Goal: Task Accomplishment & Management: Use online tool/utility

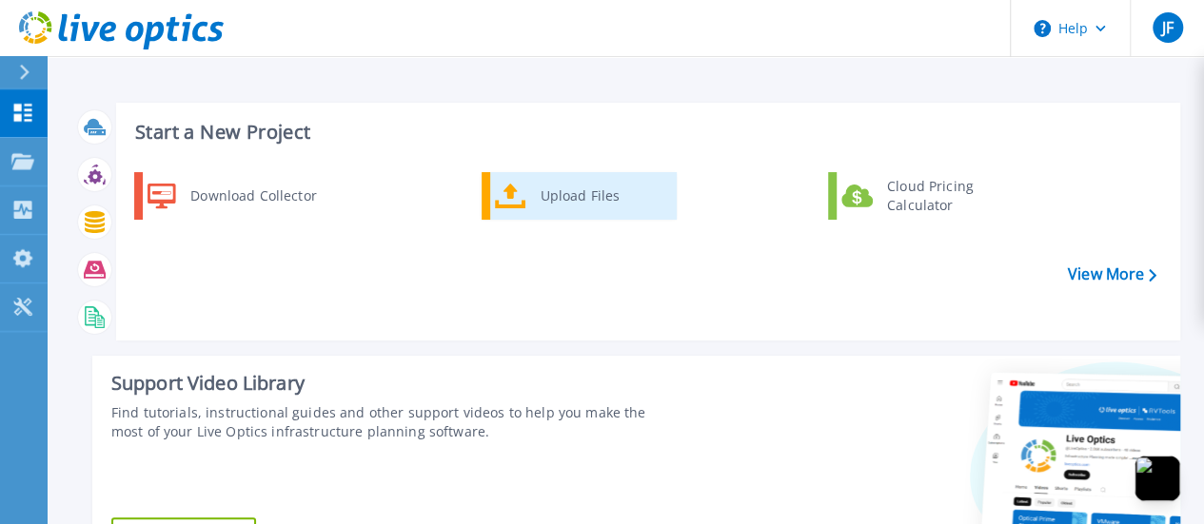
click at [597, 193] on div "Upload Files" at bounding box center [601, 196] width 141 height 38
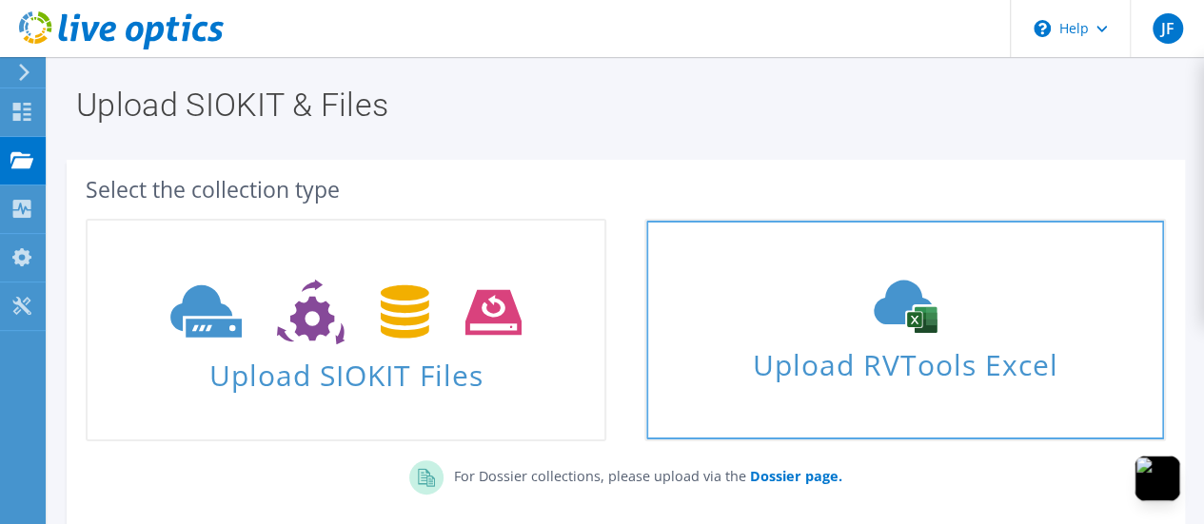
click at [898, 333] on div "Upload RVTools Excel" at bounding box center [904, 330] width 517 height 101
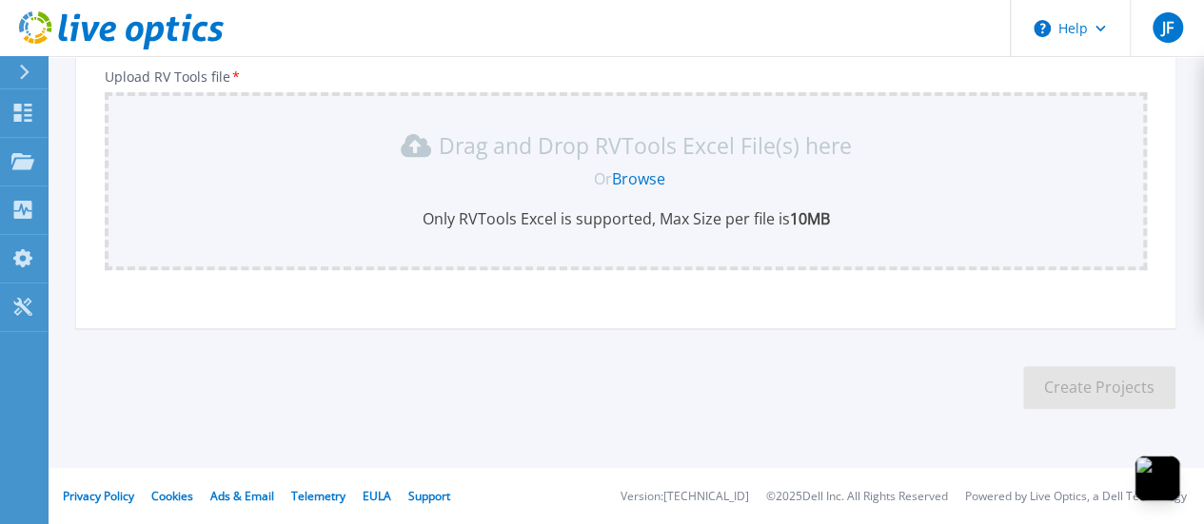
scroll to position [147, 0]
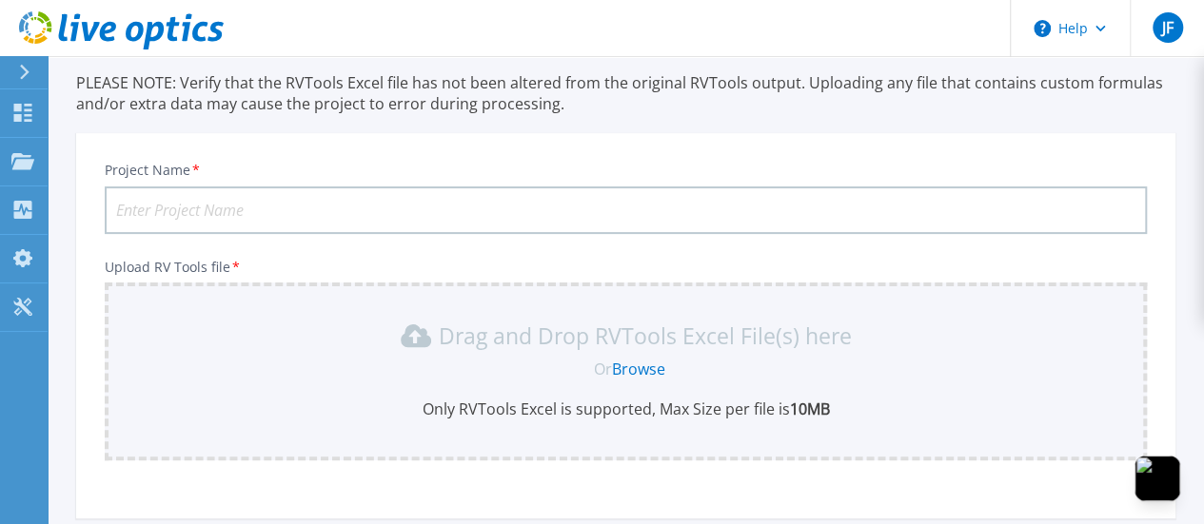
drag, startPoint x: 190, startPoint y: 196, endPoint x: 204, endPoint y: 207, distance: 17.5
click at [190, 195] on input "Project Name *" at bounding box center [626, 210] width 1042 height 48
type input "Coop Chorotega - Infraestructura"
click at [628, 366] on link "Browse" at bounding box center [638, 369] width 53 height 21
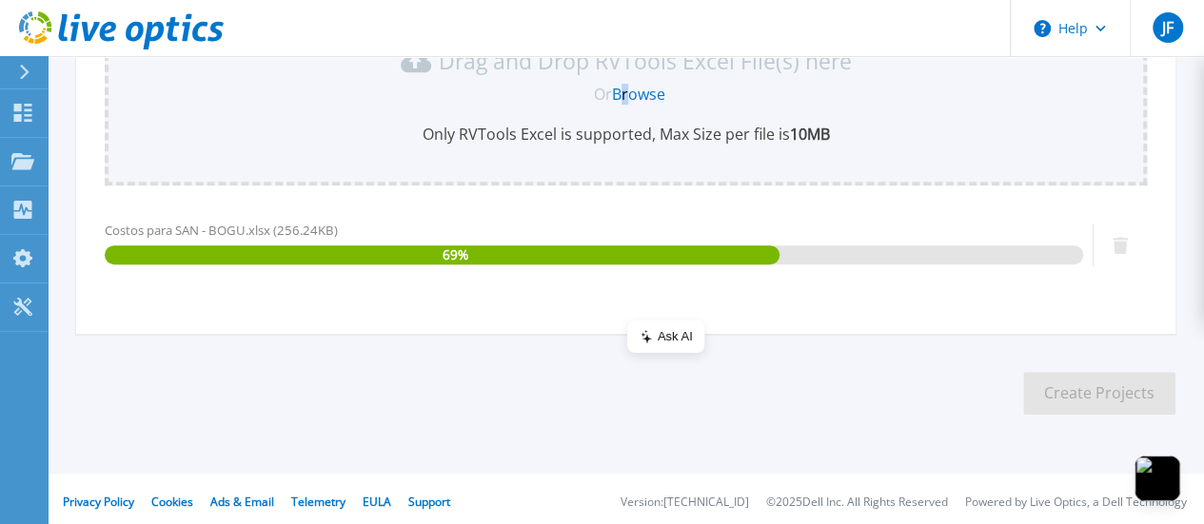
scroll to position [428, 0]
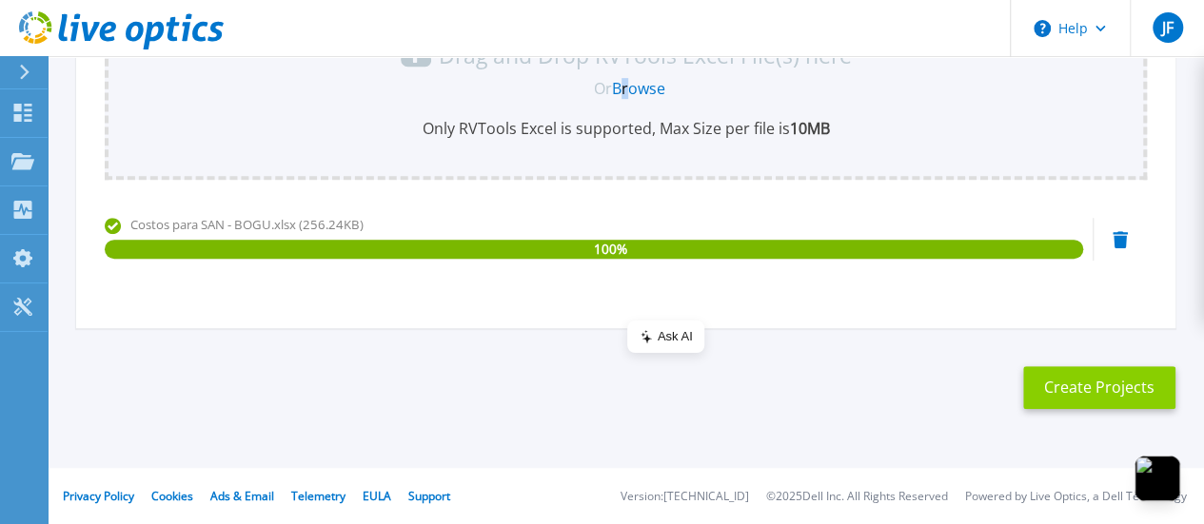
click at [1089, 370] on button "Create Projects" at bounding box center [1099, 387] width 152 height 43
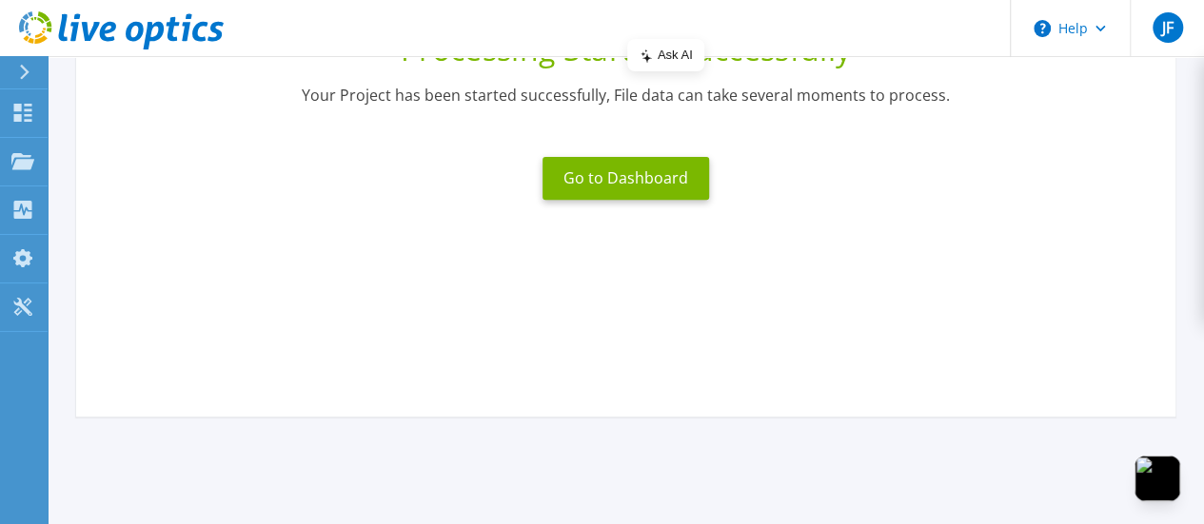
scroll to position [188, 0]
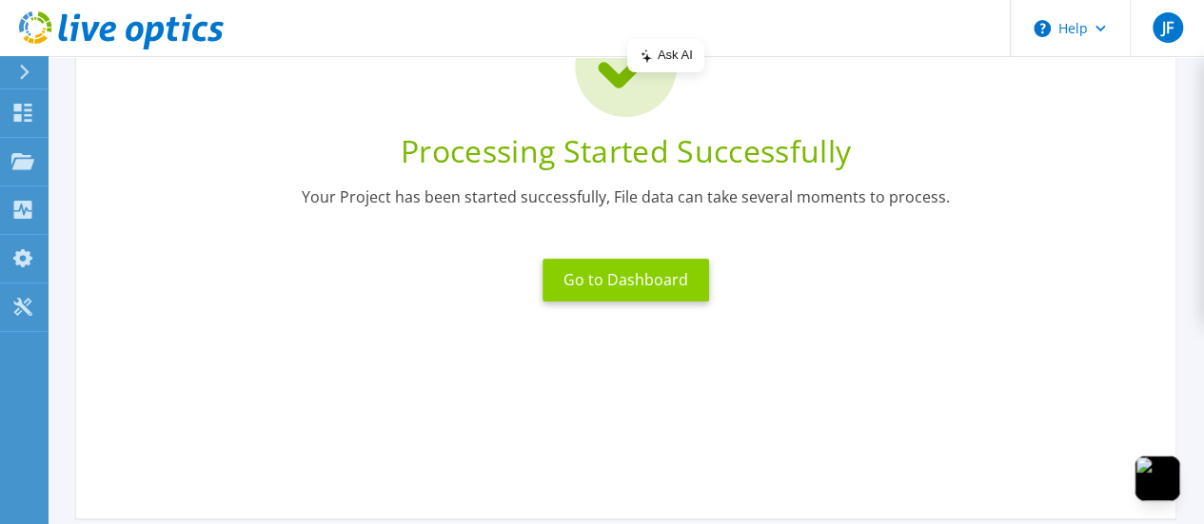
click at [637, 277] on button "Go to Dashboard" at bounding box center [625, 280] width 167 height 43
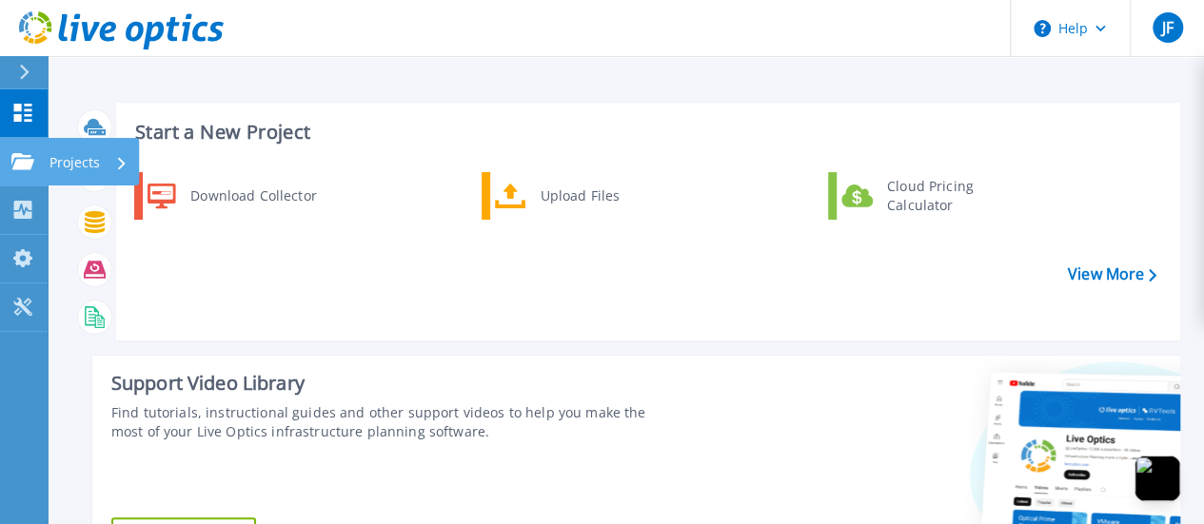
click at [23, 164] on icon at bounding box center [22, 161] width 23 height 16
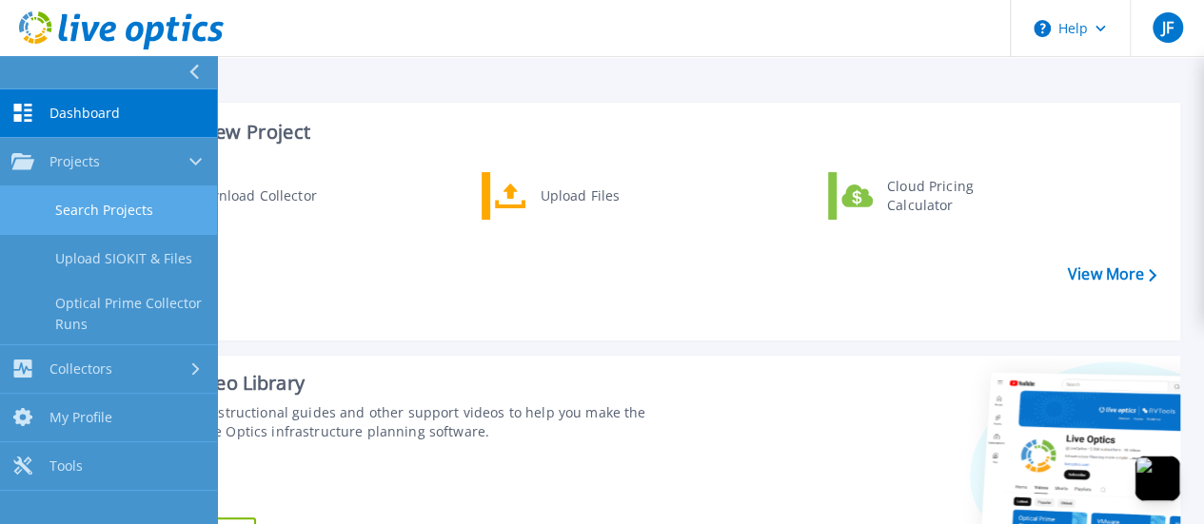
click at [79, 207] on link "Search Projects" at bounding box center [108, 210] width 217 height 49
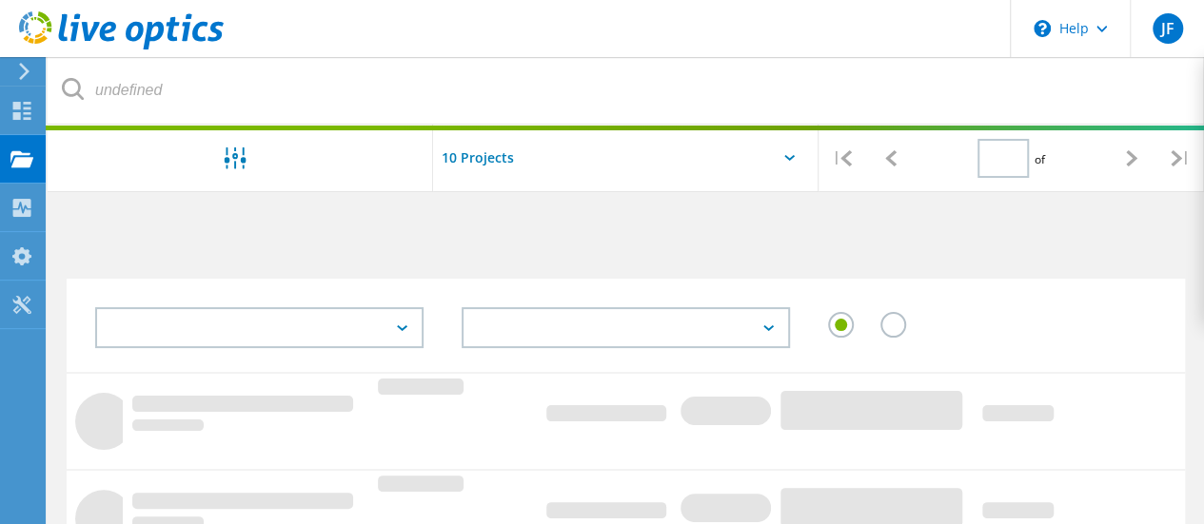
type input "1"
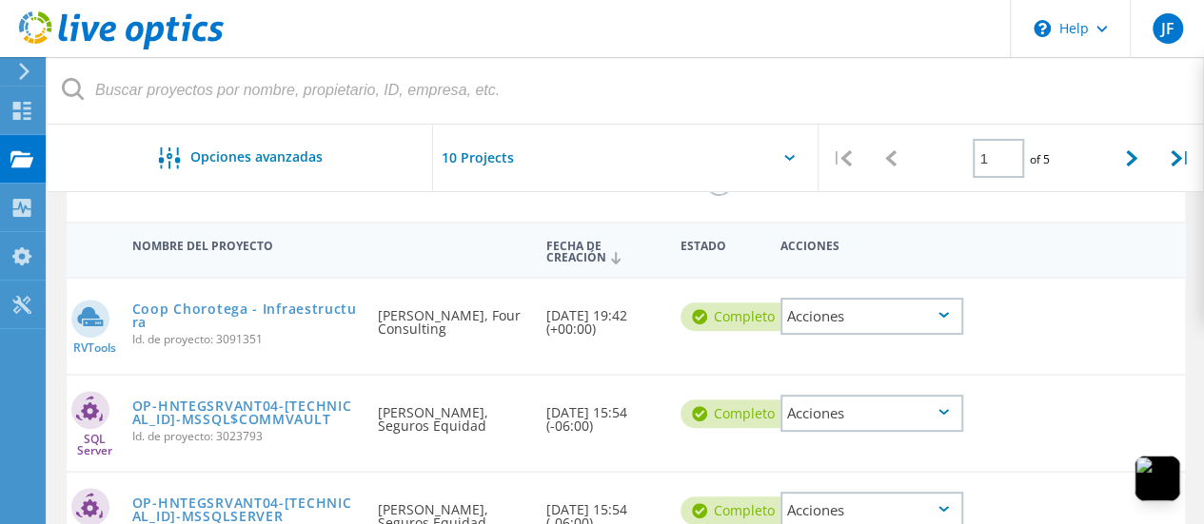
scroll to position [190, 0]
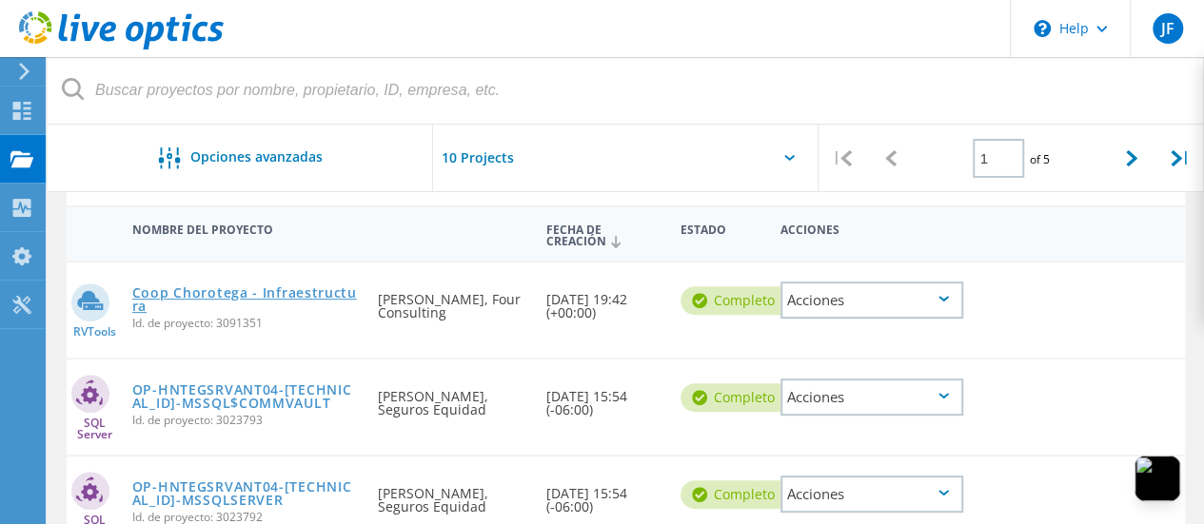
click at [166, 295] on link "Coop Chorotega - Infraestructura" at bounding box center [245, 299] width 227 height 27
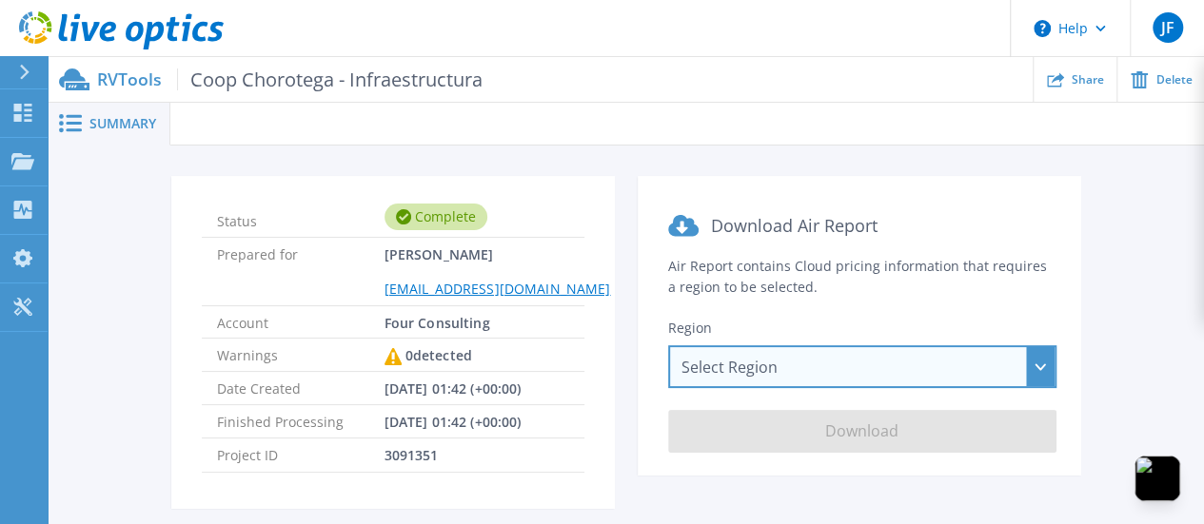
click at [877, 360] on div "Select Region [GEOGRAPHIC_DATA] ([GEOGRAPHIC_DATA]) [GEOGRAPHIC_DATA] ([GEOGRAP…" at bounding box center [862, 366] width 388 height 43
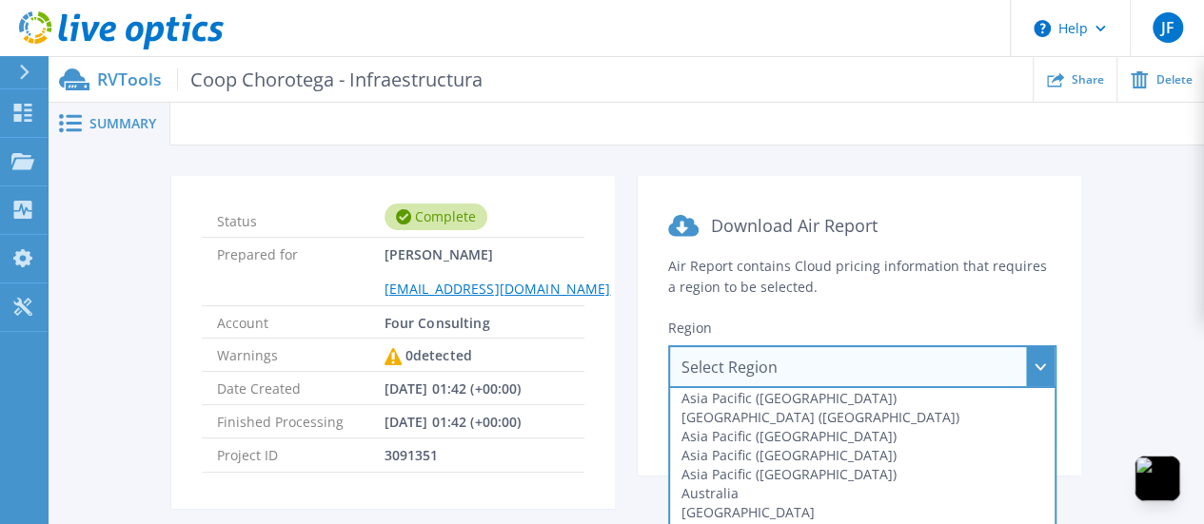
click at [660, 130] on div at bounding box center [686, 124] width 1033 height 43
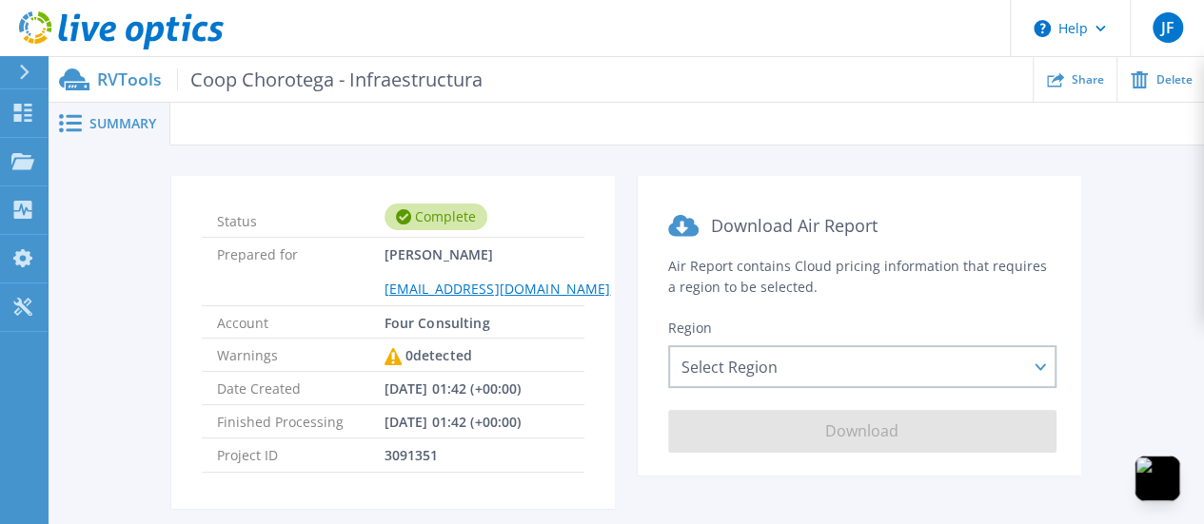
click at [78, 119] on icon at bounding box center [70, 123] width 23 height 18
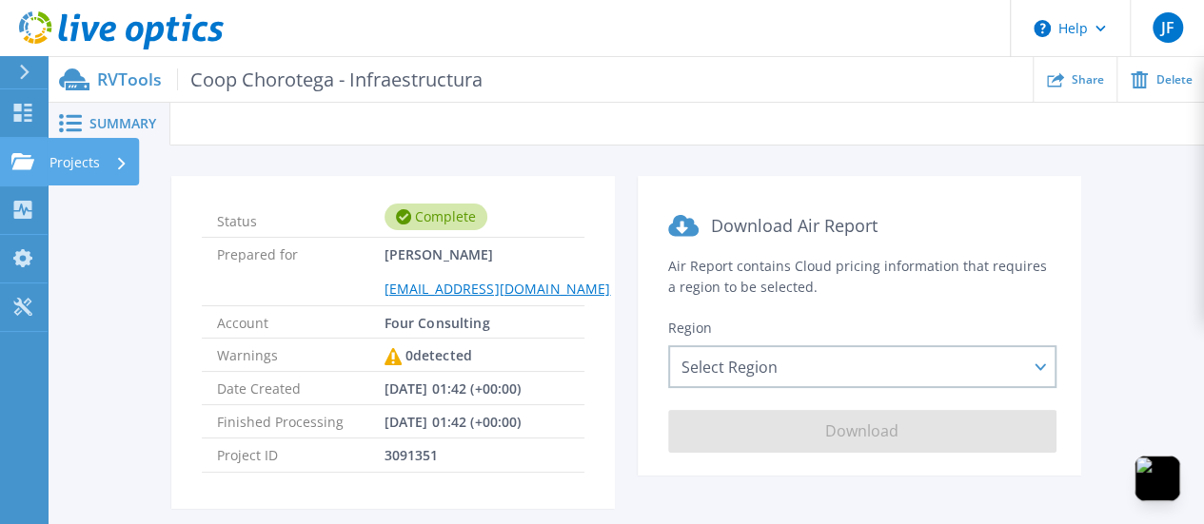
click at [63, 165] on p "Projects" at bounding box center [74, 162] width 50 height 49
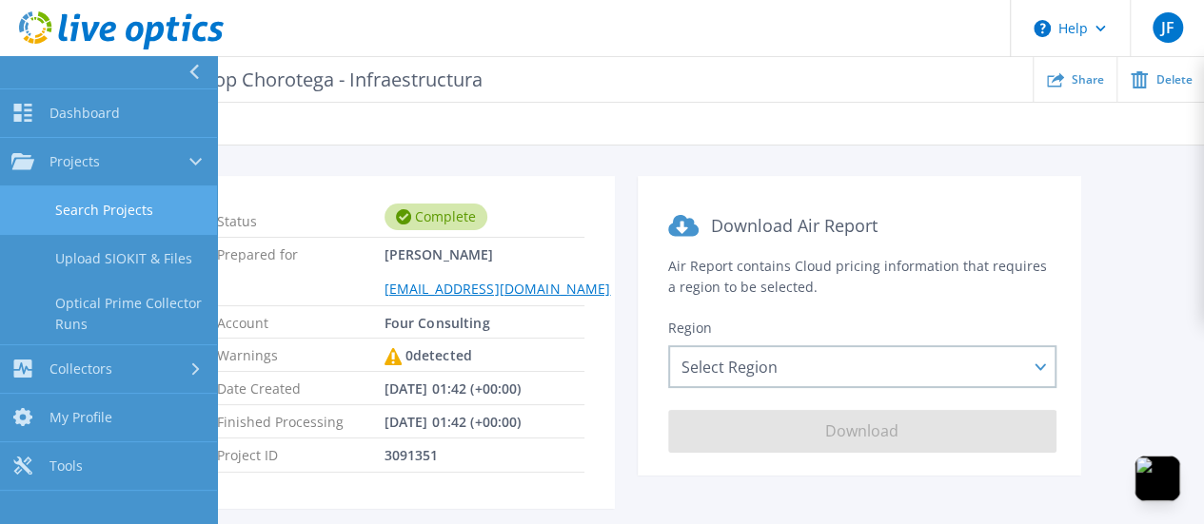
click at [117, 223] on link "Search Projects" at bounding box center [108, 210] width 217 height 49
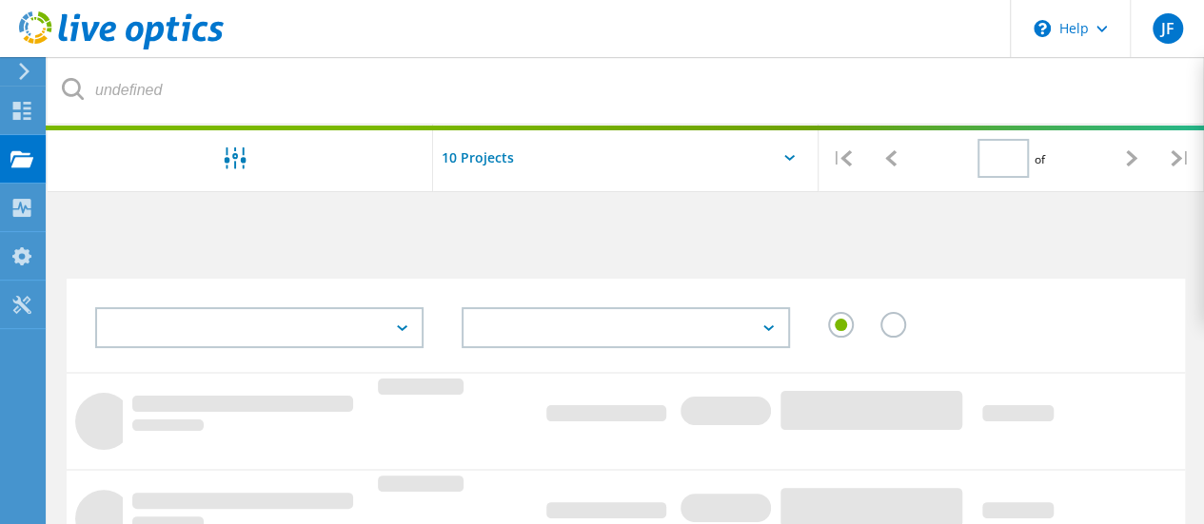
type input "1"
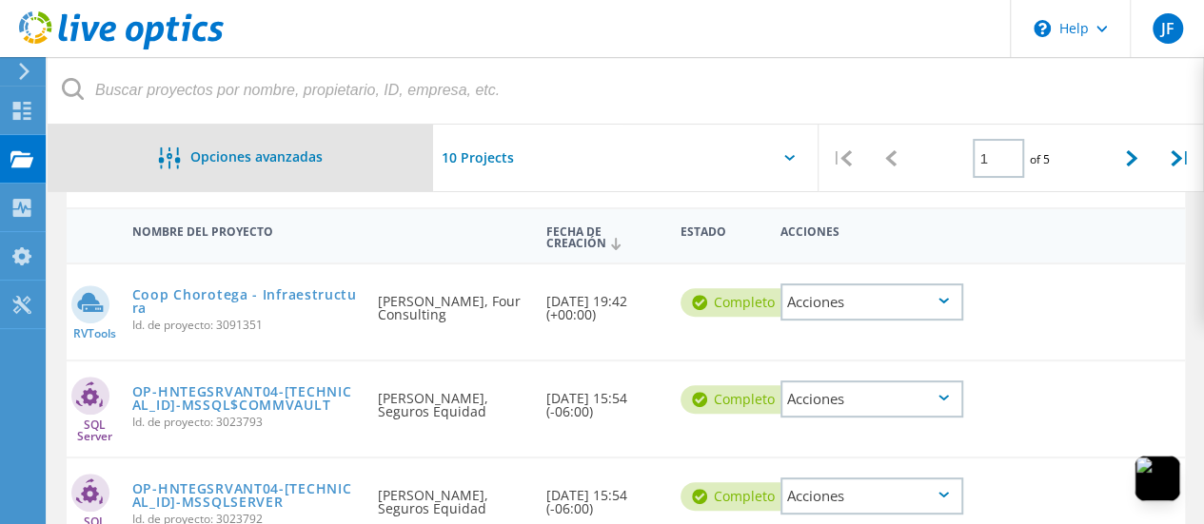
scroll to position [190, 0]
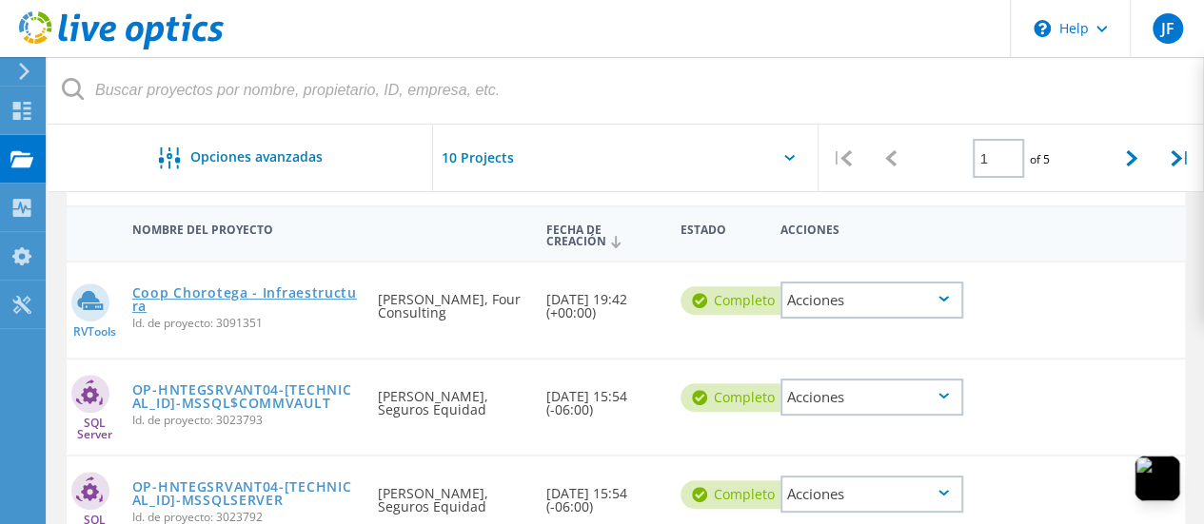
click at [188, 292] on link "Coop Chorotega - Infraestructura" at bounding box center [245, 299] width 227 height 27
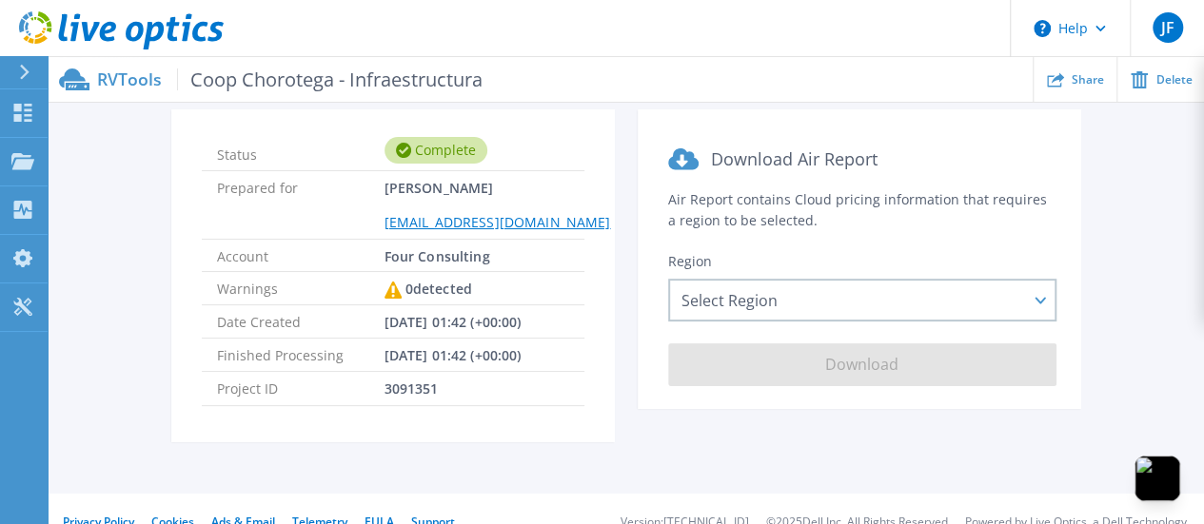
scroll to position [95, 0]
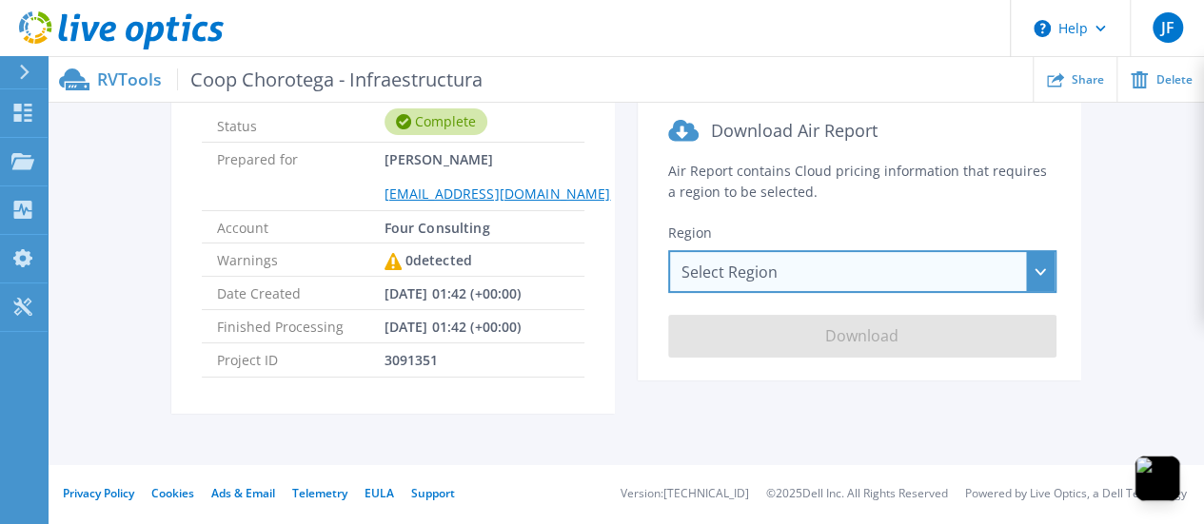
click at [860, 274] on div "Select Region [GEOGRAPHIC_DATA] ([GEOGRAPHIC_DATA]) [GEOGRAPHIC_DATA] ([GEOGRAP…" at bounding box center [862, 271] width 388 height 43
click at [872, 265] on div "Select Region [GEOGRAPHIC_DATA] ([GEOGRAPHIC_DATA]) [GEOGRAPHIC_DATA] ([GEOGRAP…" at bounding box center [862, 271] width 388 height 43
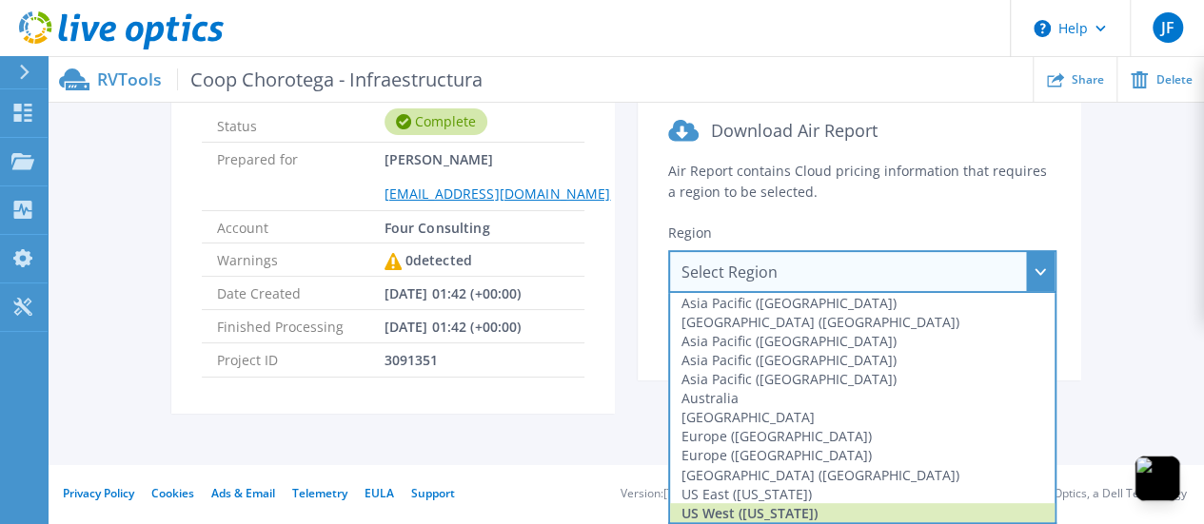
click at [769, 509] on div "US West ([US_STATE])" at bounding box center [862, 512] width 384 height 19
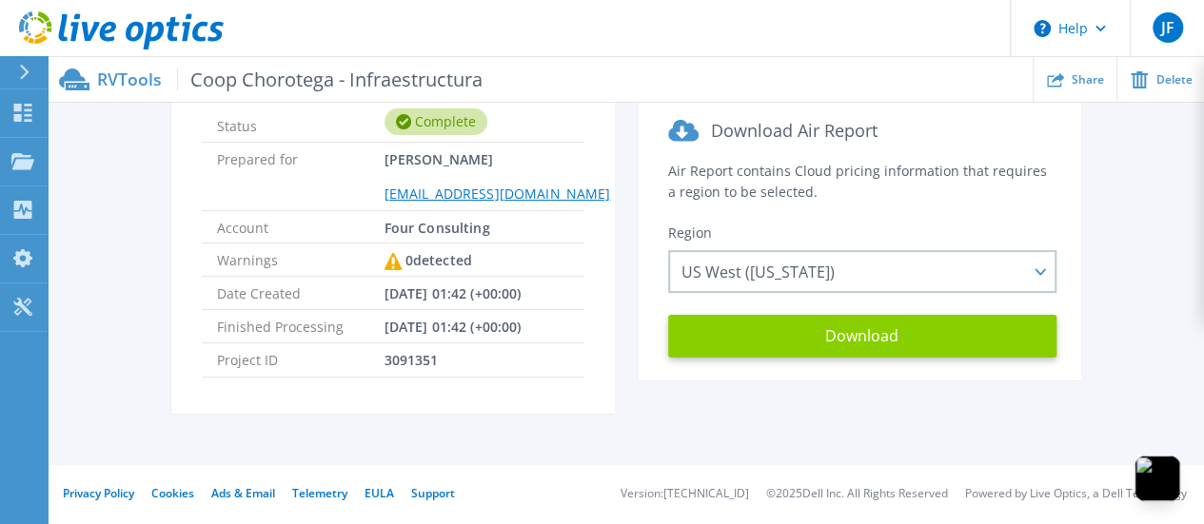
click at [807, 338] on button "Download" at bounding box center [862, 336] width 388 height 43
